Goal: Task Accomplishment & Management: Use online tool/utility

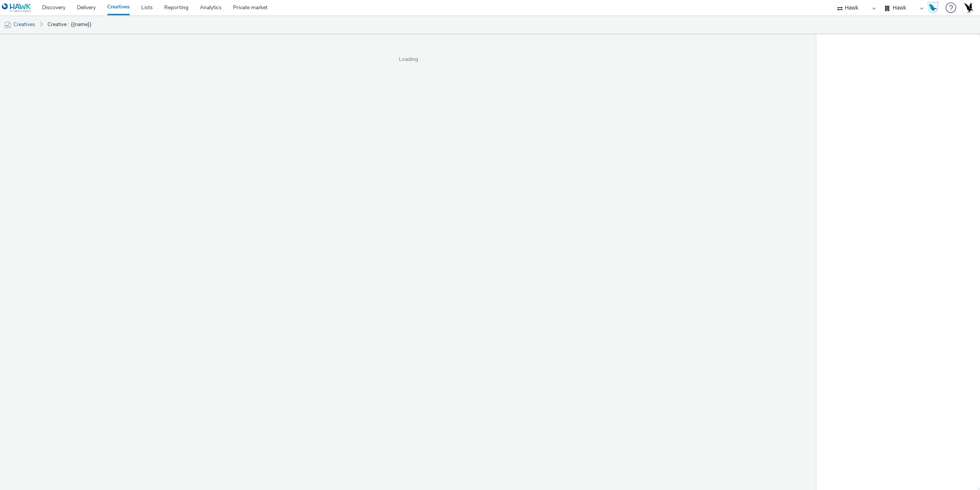
select select "11a7df10-284f-415c-b52a-427acf4c31ae"
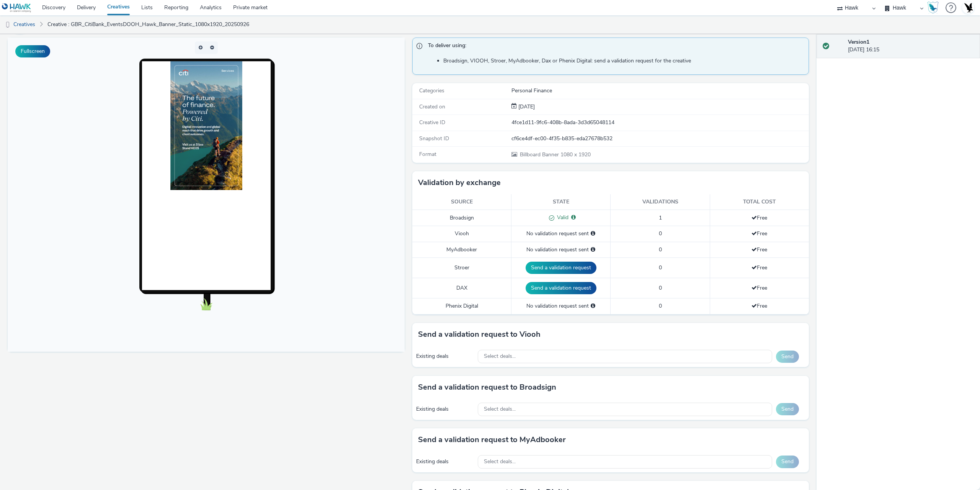
scroll to position [133, 0]
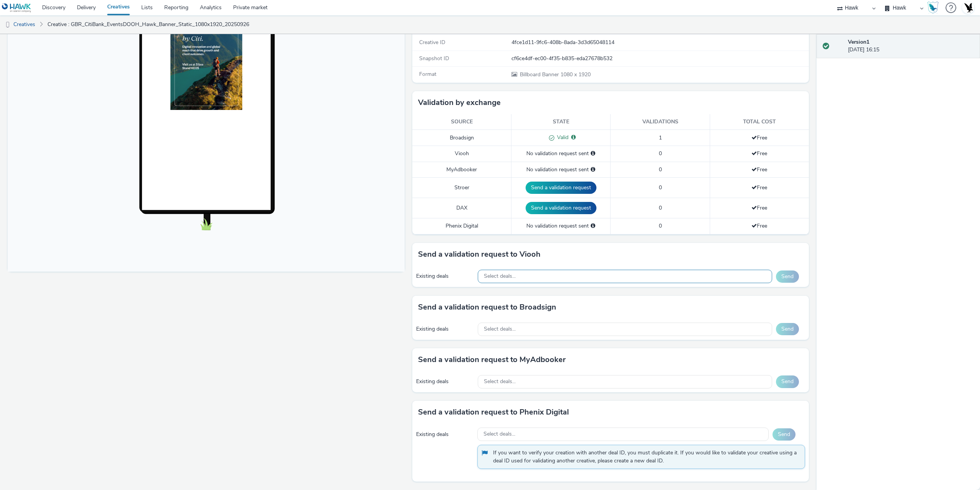
click at [506, 272] on div "Select deals..." at bounding box center [625, 276] width 295 height 13
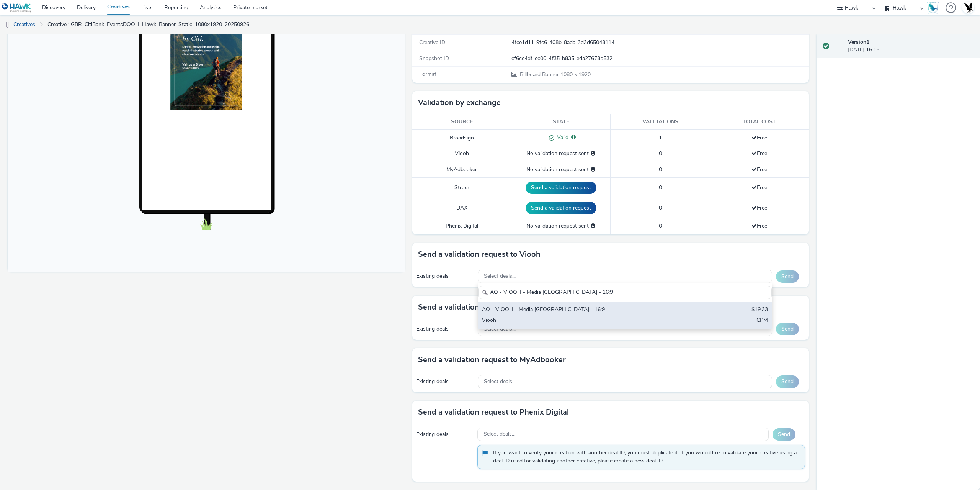
type input "AO - VIOOH - Media [GEOGRAPHIC_DATA] - 16:9"
click at [550, 307] on div "AO - VIOOH - Media [GEOGRAPHIC_DATA] - 16:9" at bounding box center [577, 310] width 190 height 9
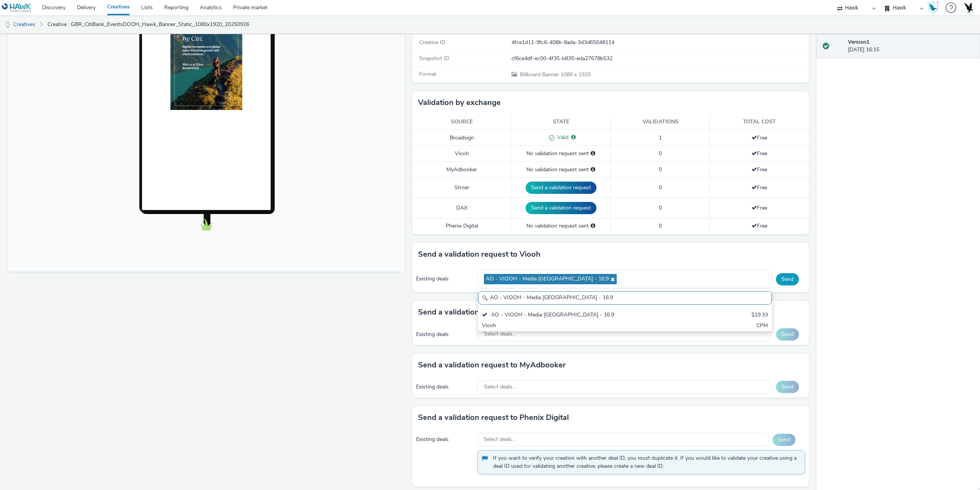
click at [791, 275] on button "Send" at bounding box center [787, 279] width 23 height 12
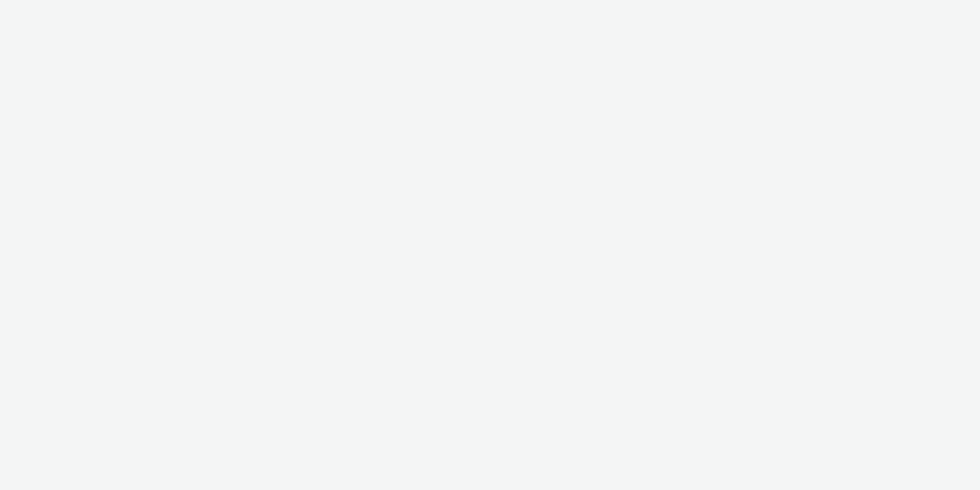
select select "11a7df10-284f-415c-b52a-427acf4c31ae"
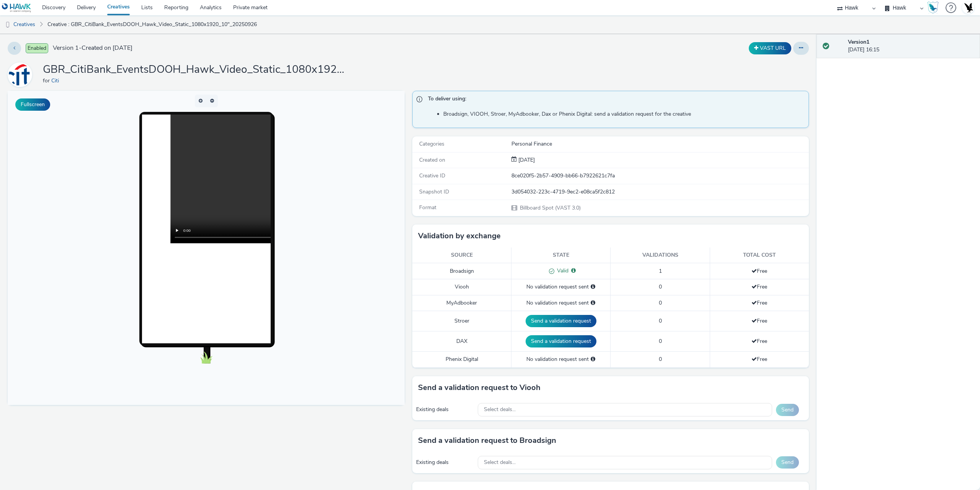
scroll to position [77, 0]
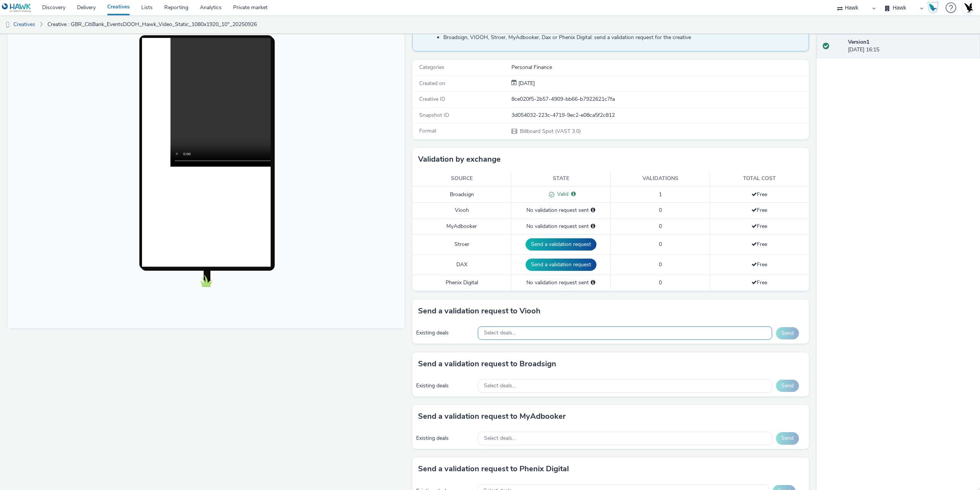
click at [530, 339] on div "Select deals..." at bounding box center [625, 332] width 295 height 13
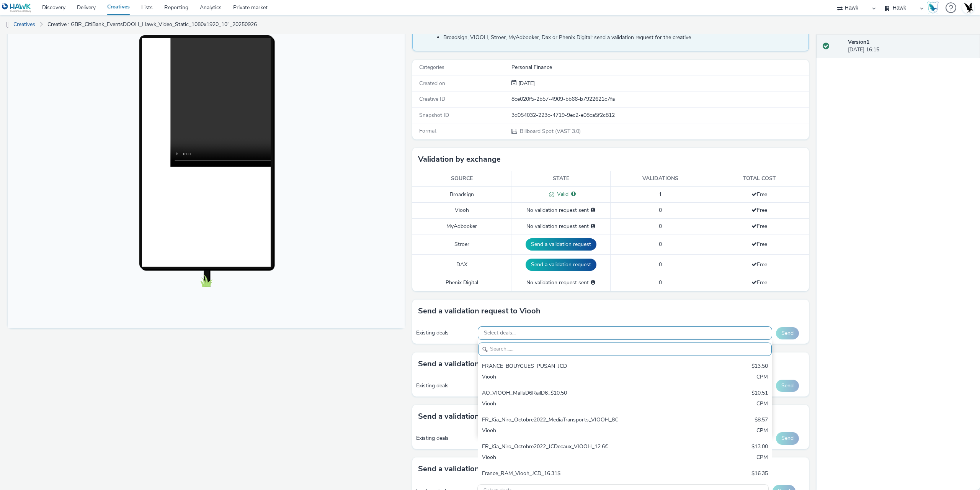
paste input "AO - VIOOH - Media [GEOGRAPHIC_DATA] - 16:9"
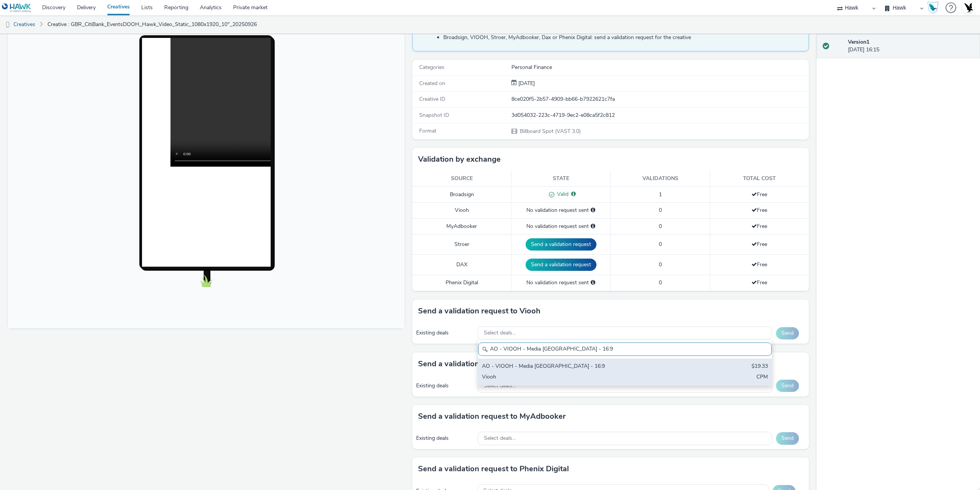
type input "AO - VIOOH - Media [GEOGRAPHIC_DATA] - 16:9"
click at [538, 367] on div "AO - VIOOH - Media [GEOGRAPHIC_DATA] - 16:9" at bounding box center [577, 366] width 190 height 9
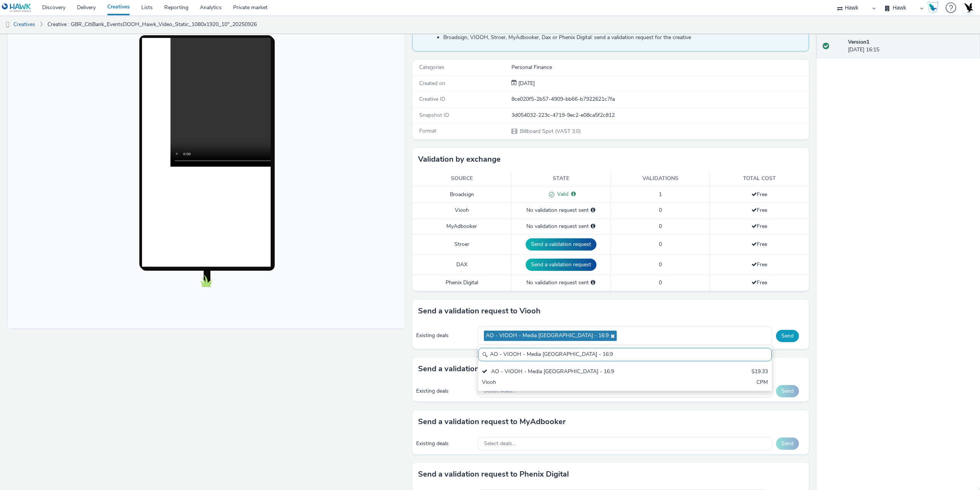
click at [786, 332] on button "Send" at bounding box center [787, 336] width 23 height 12
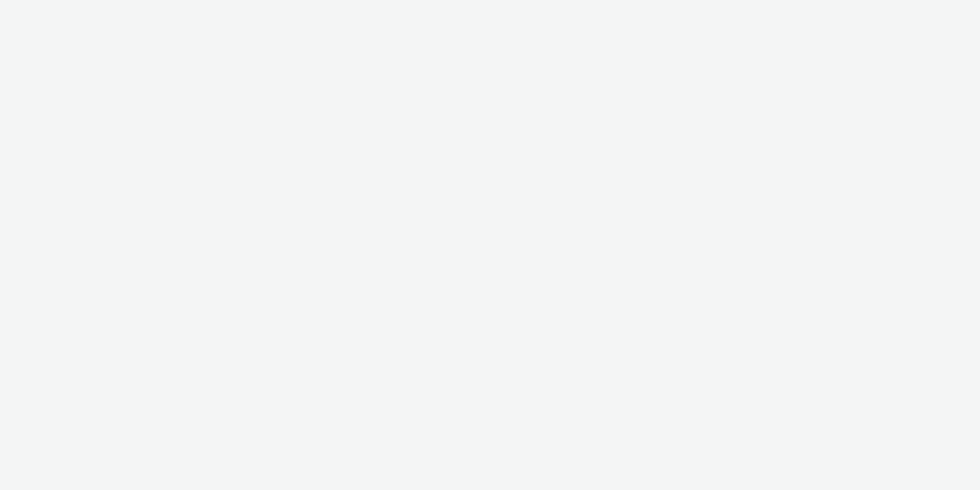
select select "11a7df10-284f-415c-b52a-427acf4c31ae"
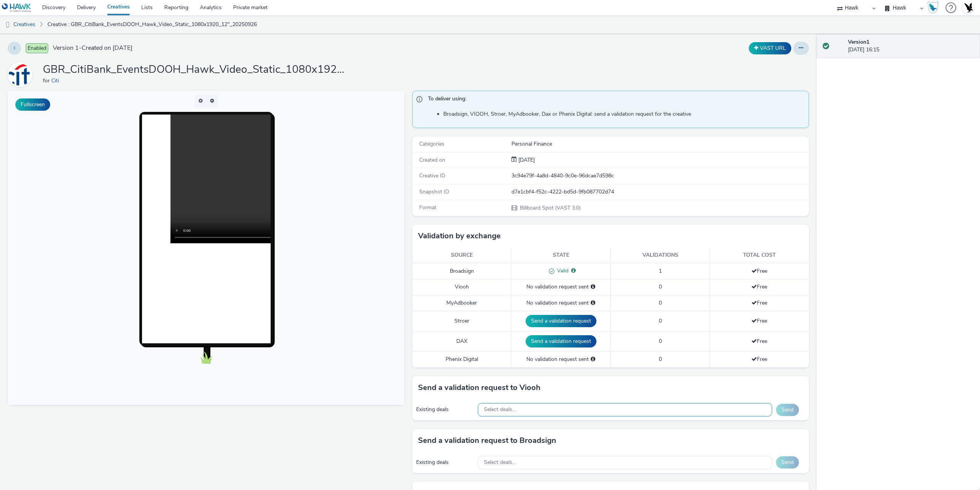
click at [538, 412] on div "Select deals..." at bounding box center [625, 409] width 295 height 13
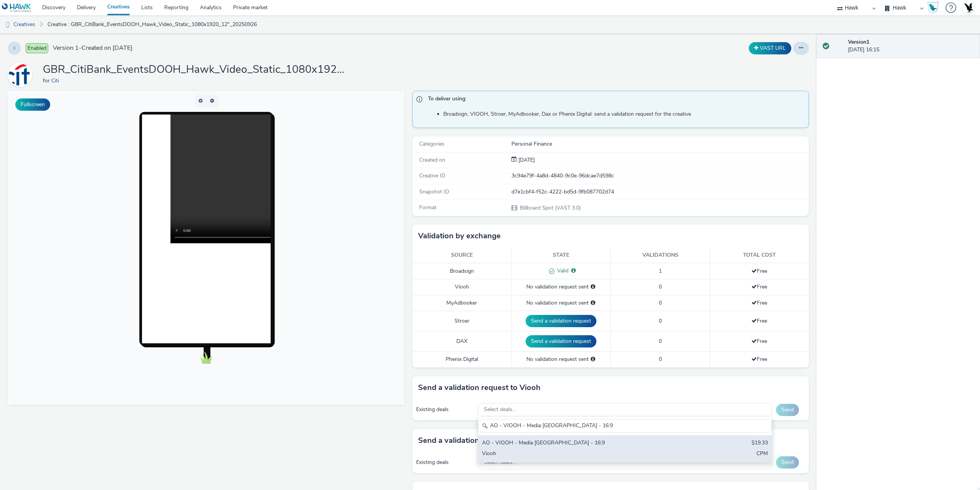
type input "AO - VIOOH - Media [GEOGRAPHIC_DATA] - 16:9"
click at [563, 446] on div "AO - VIOOH - Media [GEOGRAPHIC_DATA] - 16:9" at bounding box center [577, 443] width 190 height 9
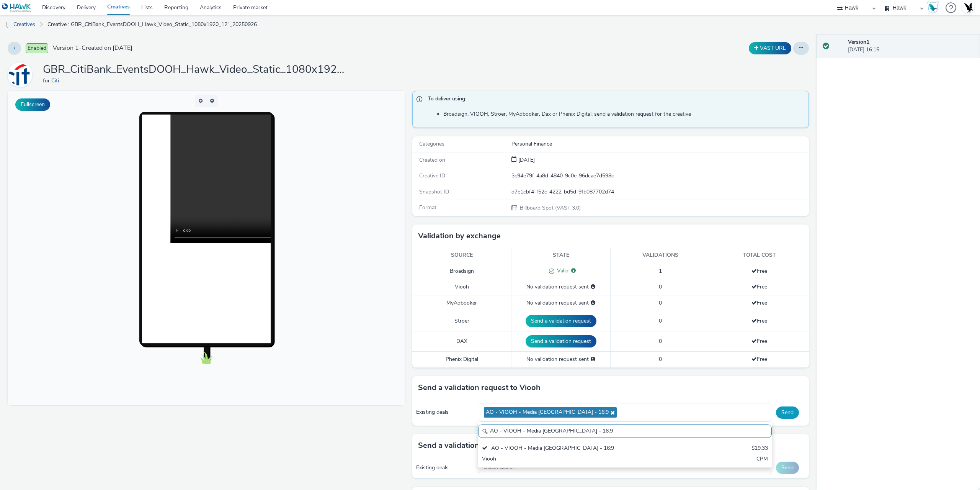
drag, startPoint x: 769, startPoint y: 411, endPoint x: 775, endPoint y: 414, distance: 6.3
click at [770, 411] on div "Existing deals AO - VIOOH - Media Frankfurt - Airport - 16:9 AO - VIOOH - Media…" at bounding box center [610, 412] width 397 height 26
click at [776, 414] on button "Send" at bounding box center [787, 412] width 23 height 12
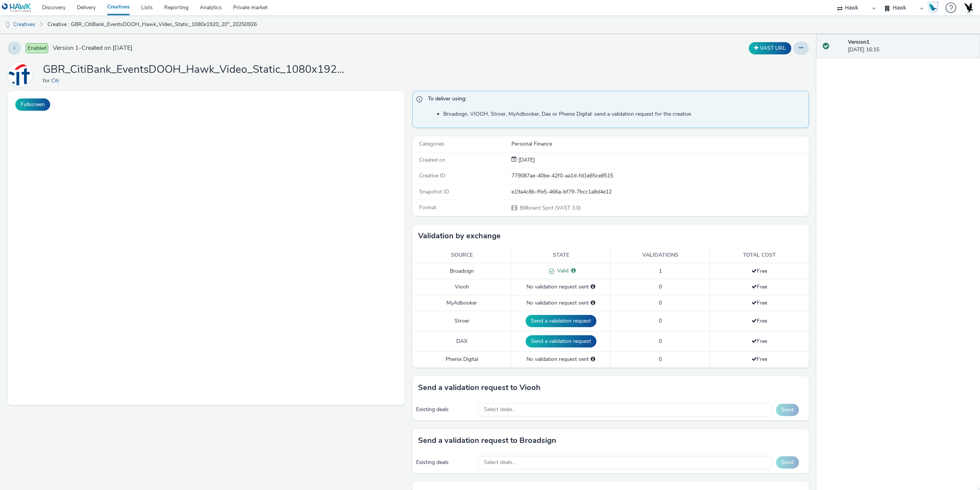
select select "11a7df10-284f-415c-b52a-427acf4c31ae"
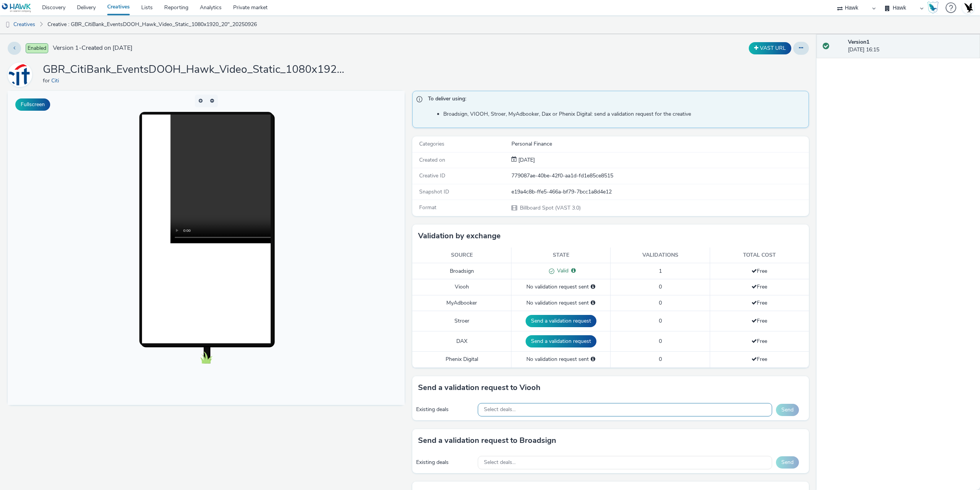
click at [544, 409] on div "Select deals..." at bounding box center [625, 409] width 295 height 13
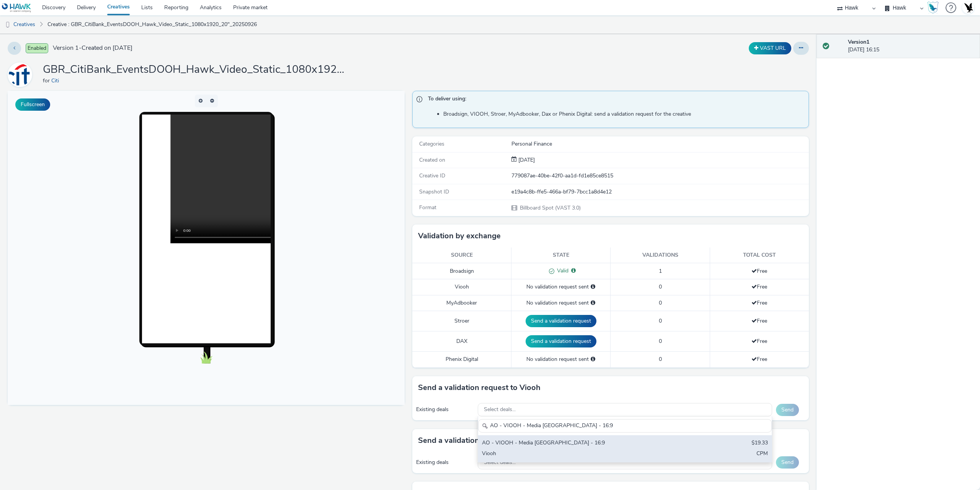
type input "AO - VIOOH - Media [GEOGRAPHIC_DATA] - 16:9"
click at [545, 441] on div "AO - VIOOH - Media [GEOGRAPHIC_DATA] - 16:9" at bounding box center [577, 443] width 190 height 9
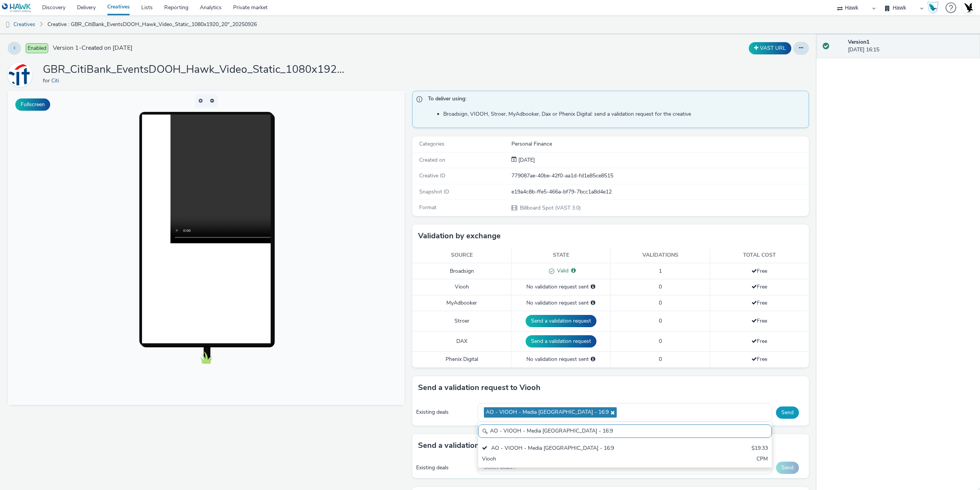
drag, startPoint x: 782, startPoint y: 405, endPoint x: 783, endPoint y: 409, distance: 4.1
click at [782, 406] on div "Existing deals AO - VIOOH - Media Frankfurt - Airport - 16:9 AO - VIOOH - Media…" at bounding box center [610, 412] width 397 height 26
click at [784, 411] on button "Send" at bounding box center [787, 412] width 23 height 12
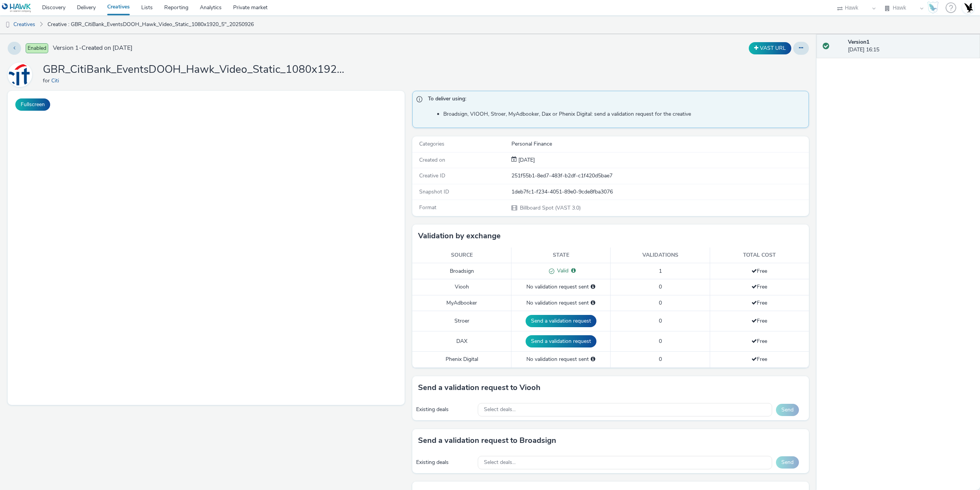
select select "11a7df10-284f-415c-b52a-427acf4c31ae"
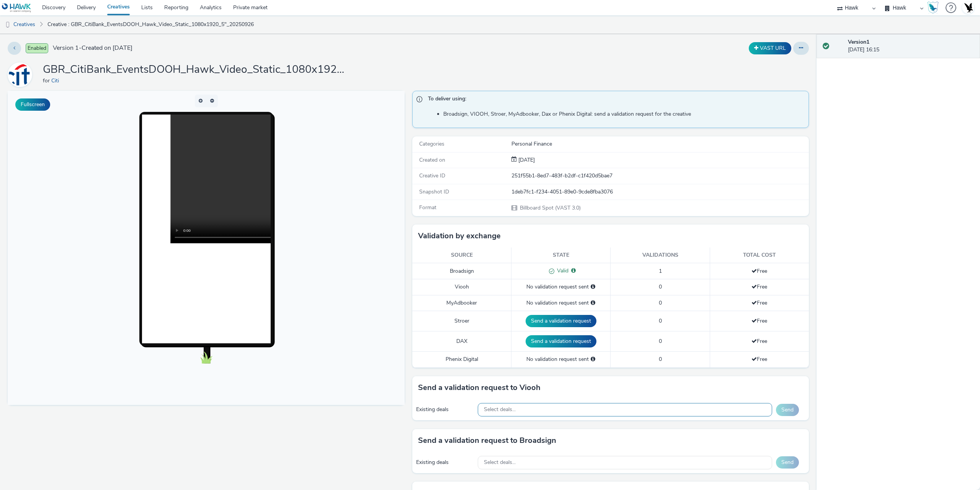
click at [553, 414] on div "Select deals..." at bounding box center [625, 409] width 295 height 13
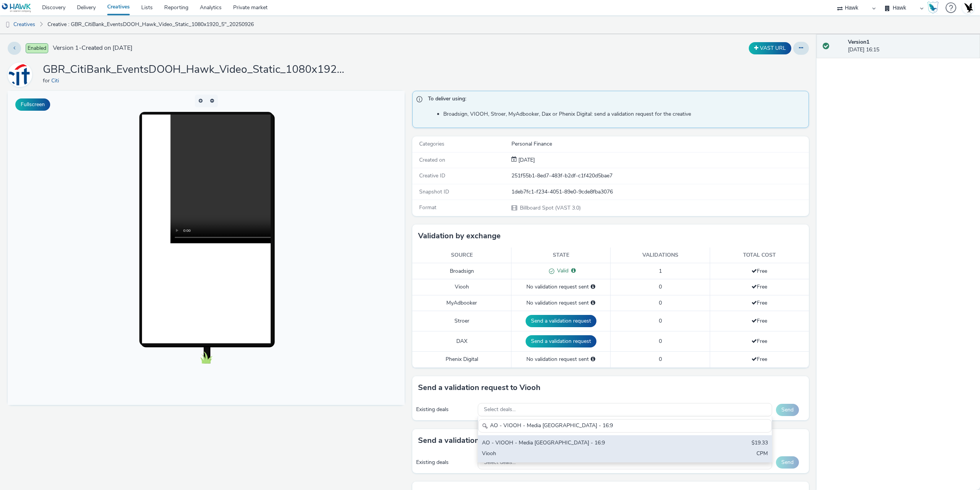
type input "AO - VIOOH - Media [GEOGRAPHIC_DATA] - 16:9"
drag, startPoint x: 553, startPoint y: 444, endPoint x: 633, endPoint y: 445, distance: 80.8
click at [553, 444] on div "AO - VIOOH - Media [GEOGRAPHIC_DATA] - 16:9" at bounding box center [577, 443] width 190 height 9
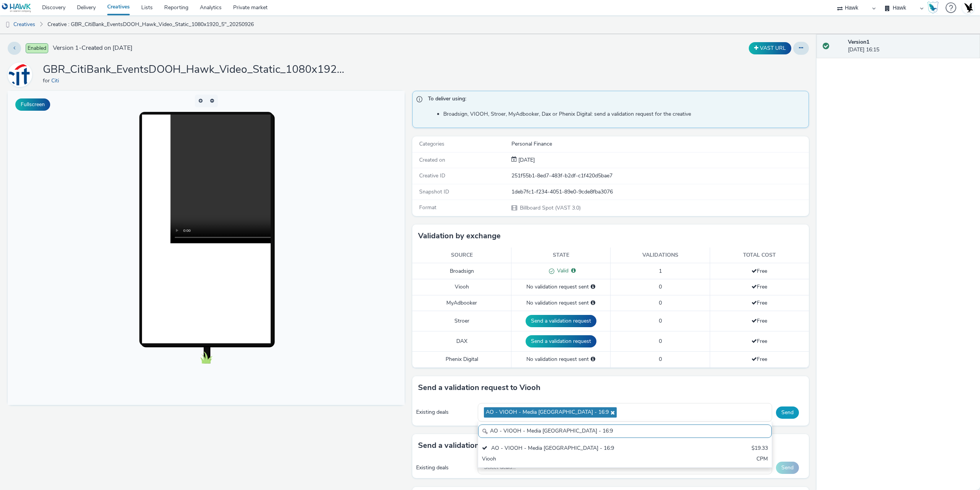
click at [786, 412] on button "Send" at bounding box center [787, 412] width 23 height 12
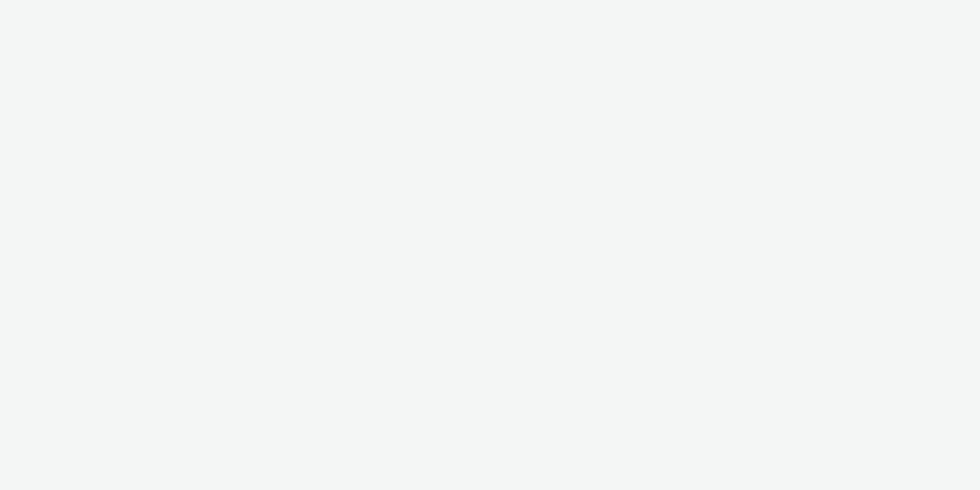
select select "11a7df10-284f-415c-b52a-427acf4c31ae"
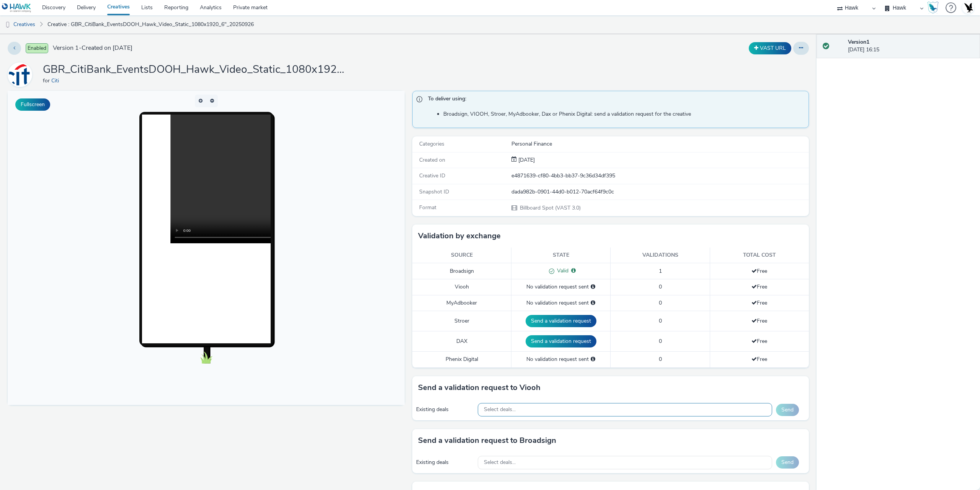
click at [541, 416] on div "Select deals..." at bounding box center [625, 409] width 295 height 13
type input "AO - VIOOH - Media [GEOGRAPHIC_DATA] - 16:9"
click at [545, 433] on div "AO - VIOOH - Media Frankfurt - Airport - 16:9 AO - VIOOH - Media Frankfurt - Ai…" at bounding box center [625, 439] width 295 height 46
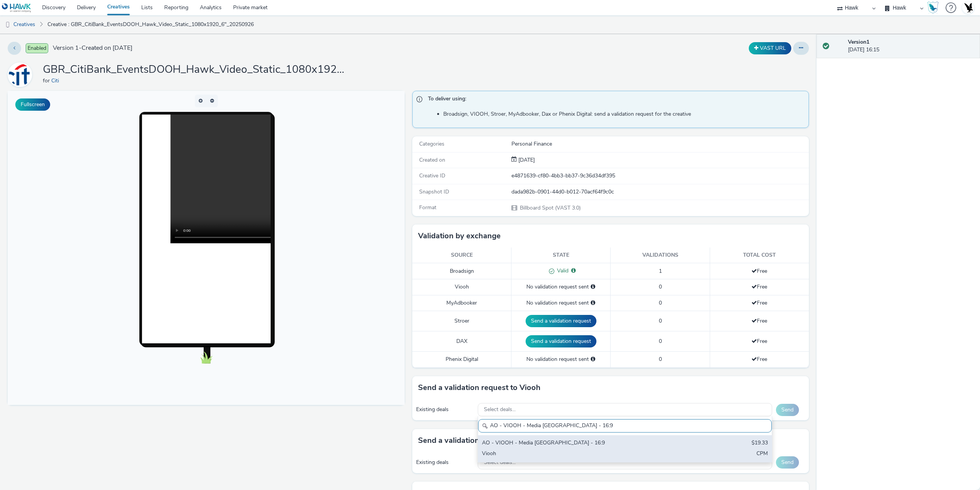
click at [554, 438] on div "AO - VIOOH - Media [GEOGRAPHIC_DATA] - 16:9 $19.33 Viooh CPM" at bounding box center [625, 448] width 294 height 27
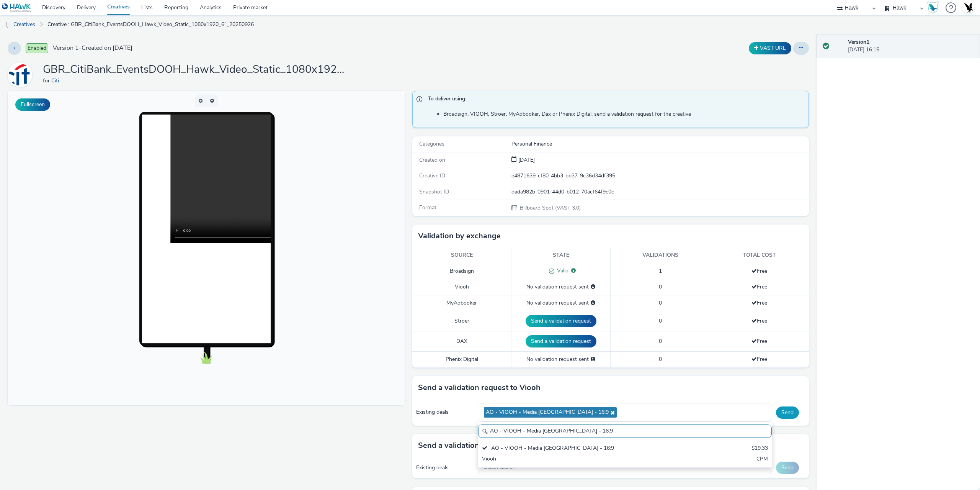
click at [784, 412] on button "Send" at bounding box center [787, 412] width 23 height 12
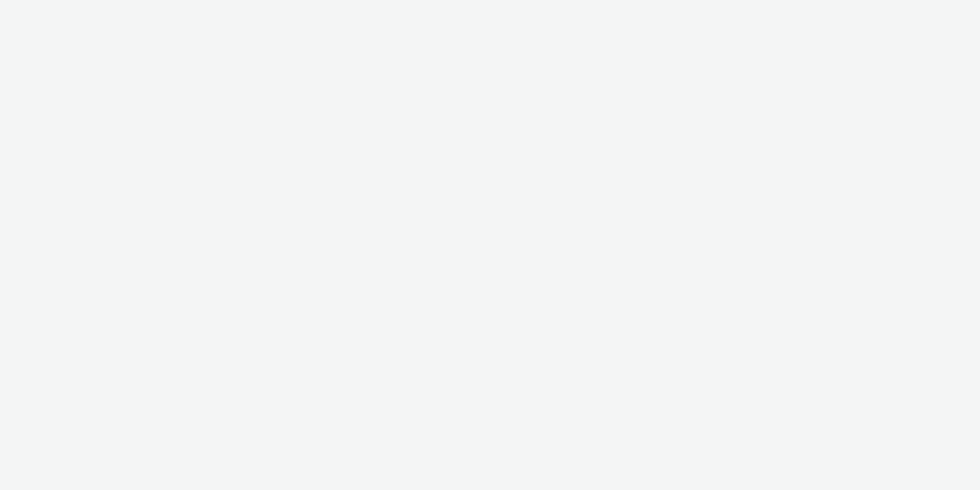
select select "11a7df10-284f-415c-b52a-427acf4c31ae"
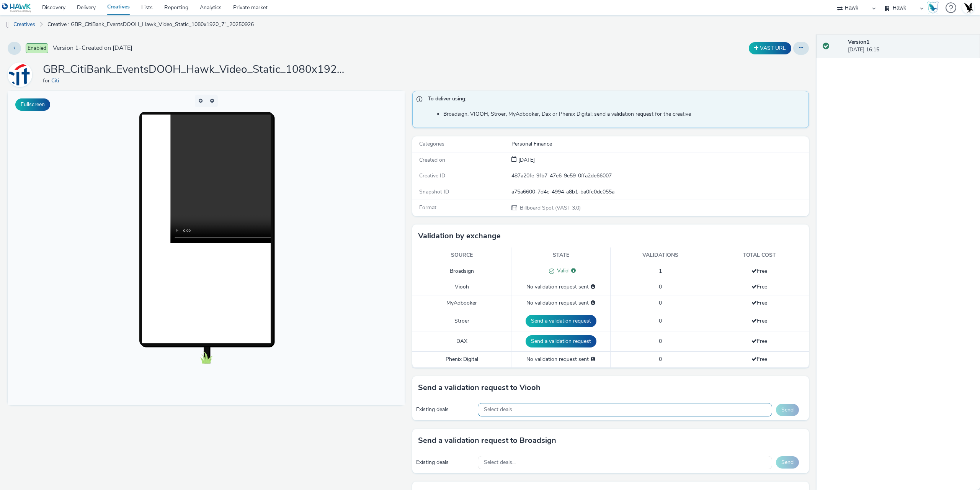
click at [518, 408] on div "Select deals..." at bounding box center [625, 409] width 295 height 13
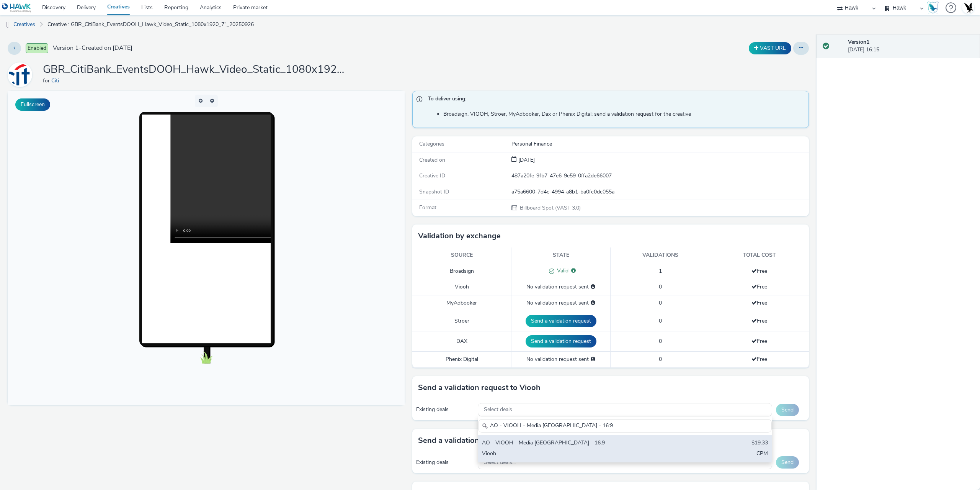
type input "AO - VIOOH - Media [GEOGRAPHIC_DATA] - 16:9"
click at [530, 437] on div "AO - VIOOH - Media [GEOGRAPHIC_DATA] - 16:9 $19.33 Viooh CPM" at bounding box center [625, 448] width 294 height 27
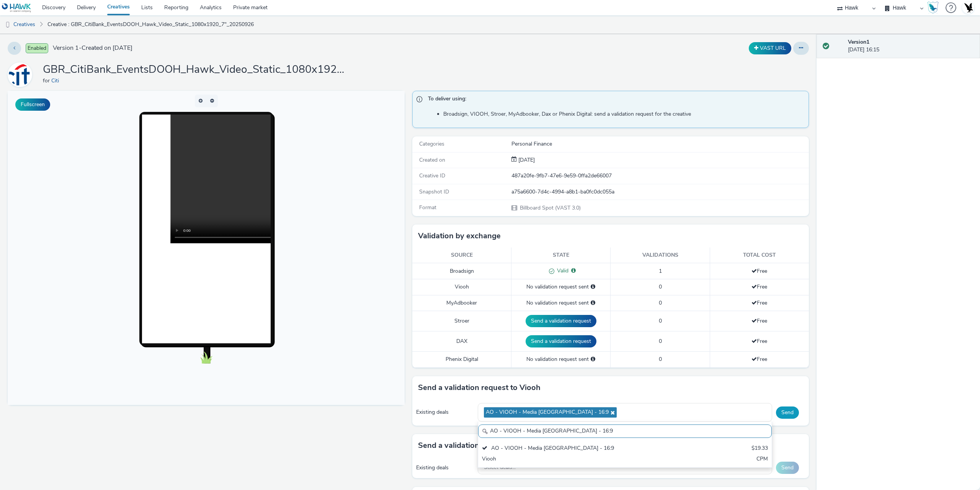
click at [780, 409] on button "Send" at bounding box center [787, 412] width 23 height 12
